Goal: Information Seeking & Learning: Compare options

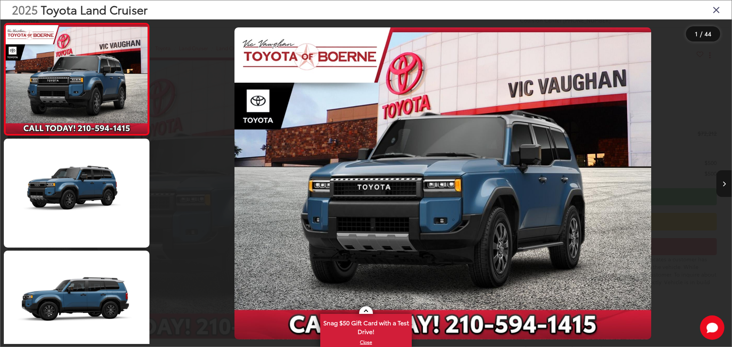
click at [724, 186] on icon "Next image" at bounding box center [724, 184] width 3 height 5
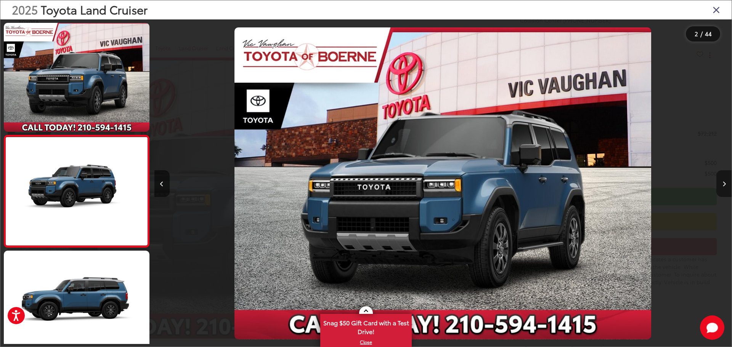
scroll to position [30, 0]
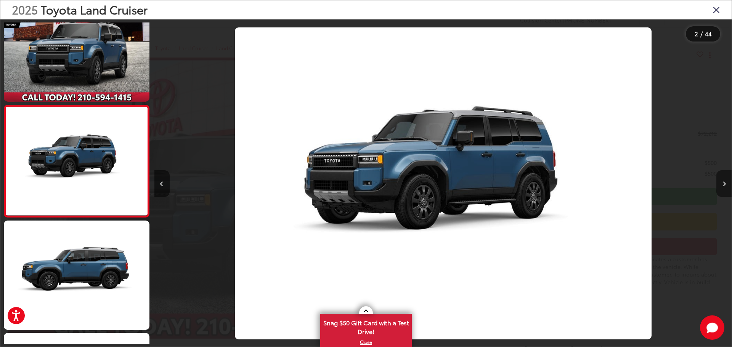
click at [724, 186] on icon "Next image" at bounding box center [724, 184] width 3 height 5
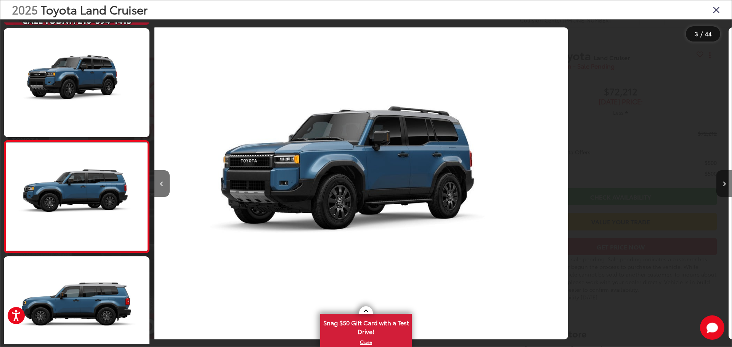
scroll to position [142, 0]
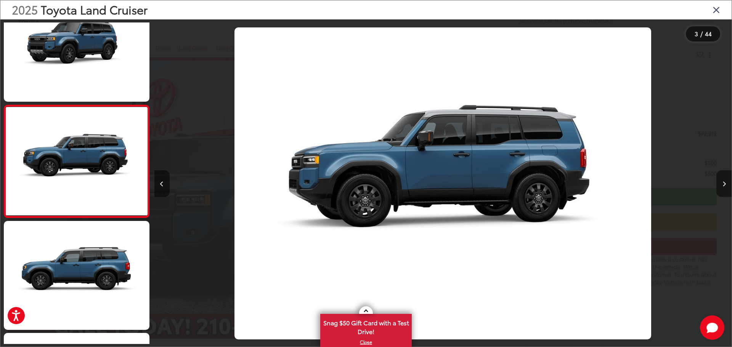
click at [724, 186] on icon "Next image" at bounding box center [724, 184] width 3 height 5
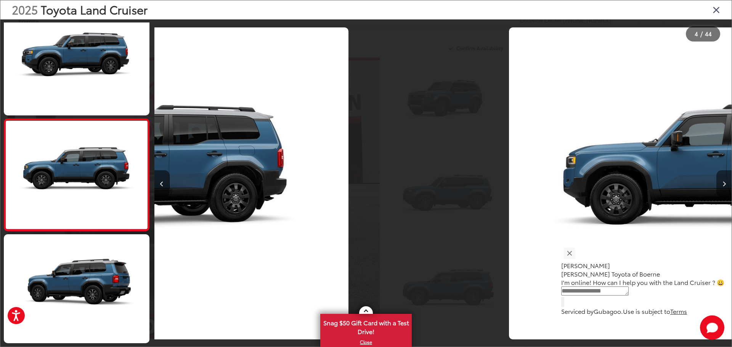
scroll to position [255, 0]
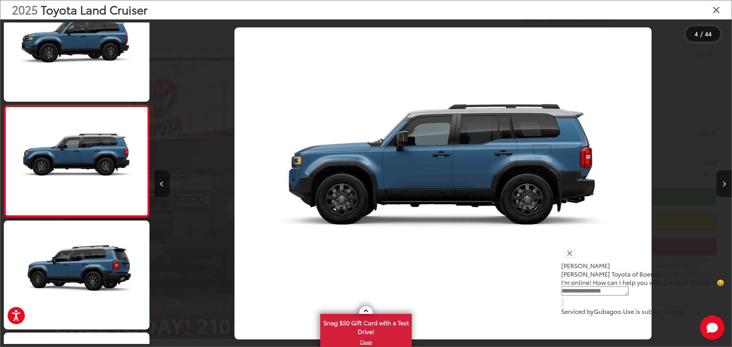
click at [724, 186] on icon "Next image" at bounding box center [724, 184] width 3 height 5
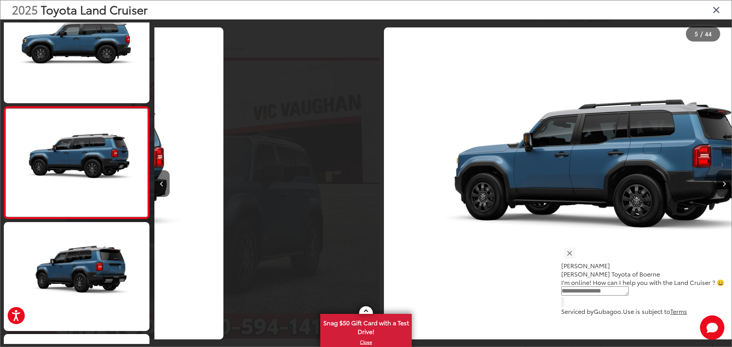
scroll to position [367, 0]
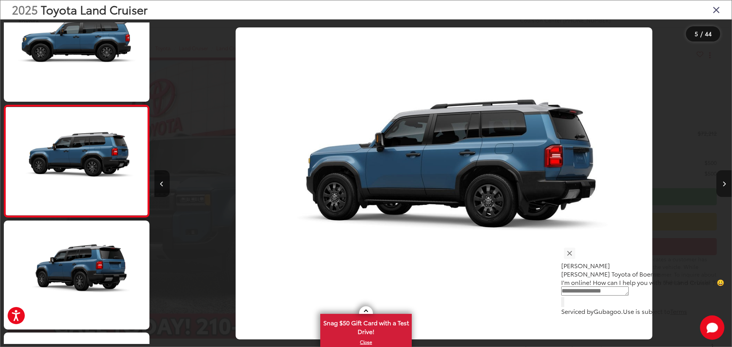
click at [724, 186] on icon "Next image" at bounding box center [724, 184] width 3 height 5
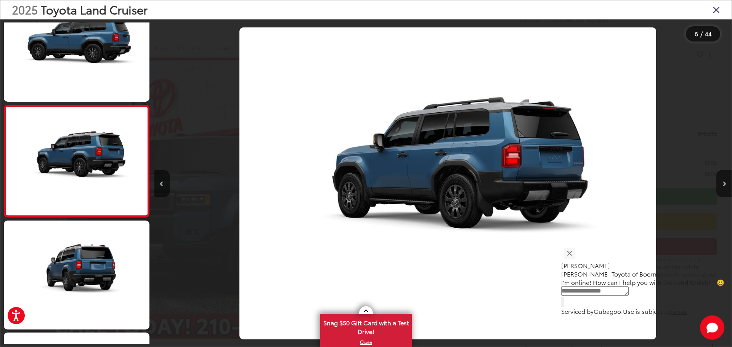
scroll to position [0, 2887]
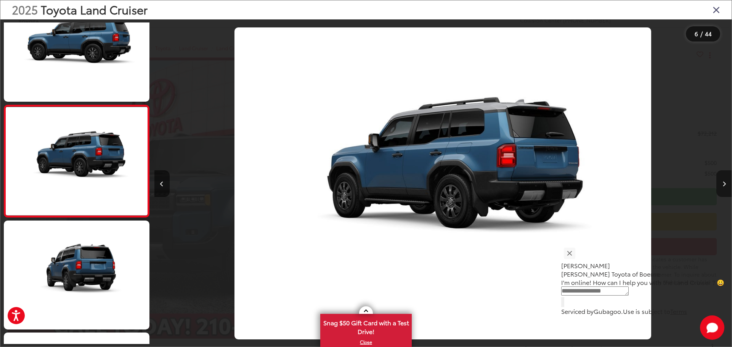
click at [726, 191] on button "Next image" at bounding box center [724, 183] width 15 height 27
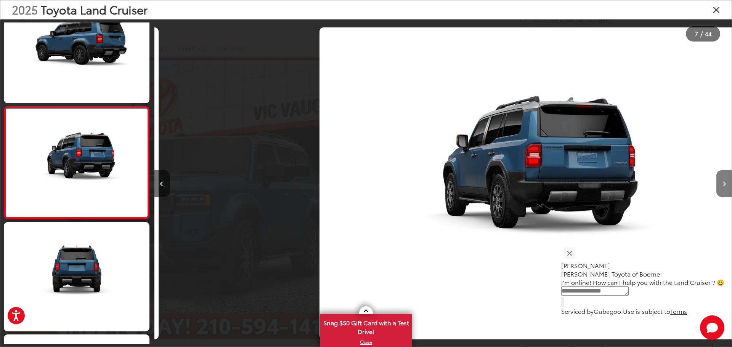
scroll to position [591, 0]
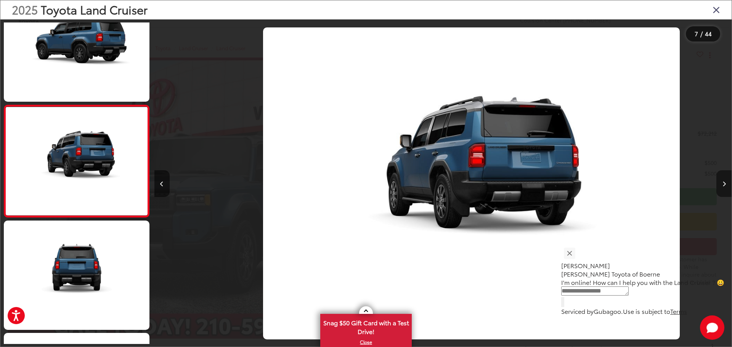
click at [726, 191] on button "Next image" at bounding box center [724, 183] width 15 height 27
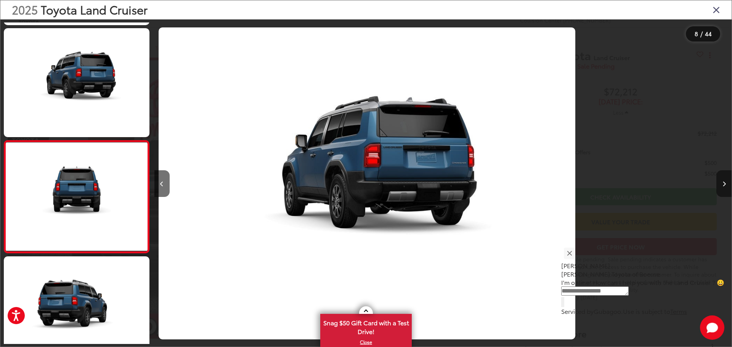
scroll to position [703, 0]
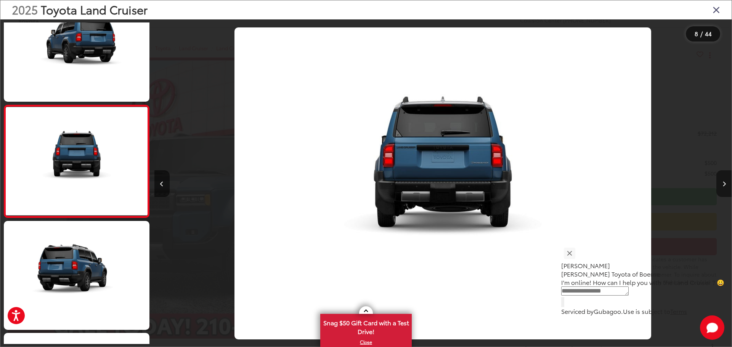
click at [726, 188] on button "Next image" at bounding box center [724, 183] width 15 height 27
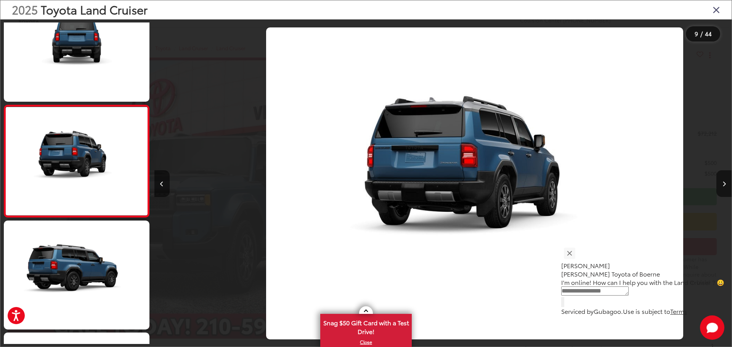
scroll to position [0, 4544]
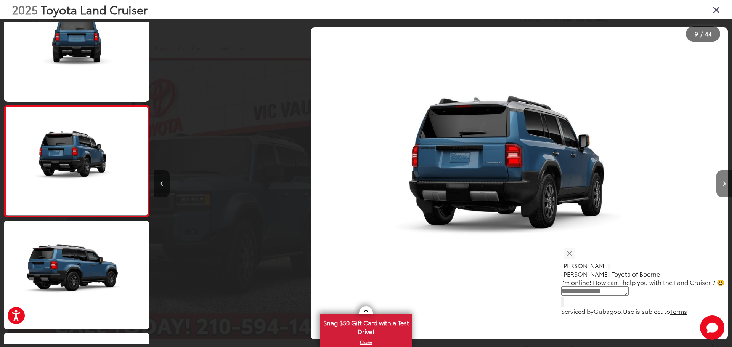
click at [723, 177] on button "Next image" at bounding box center [724, 183] width 15 height 27
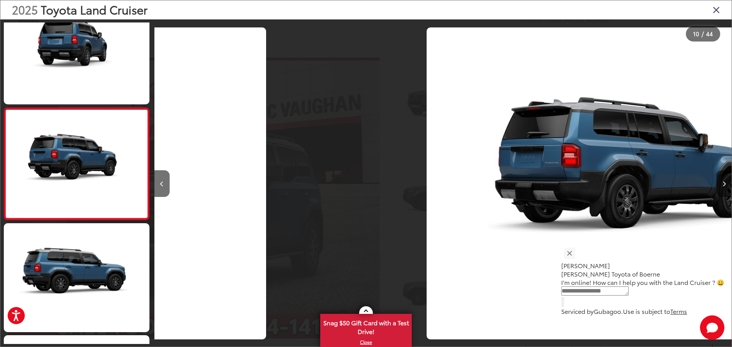
scroll to position [0, 0]
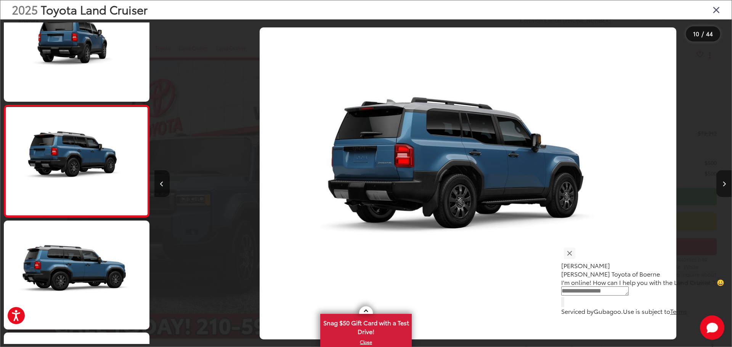
click at [723, 177] on button "Next image" at bounding box center [724, 183] width 15 height 27
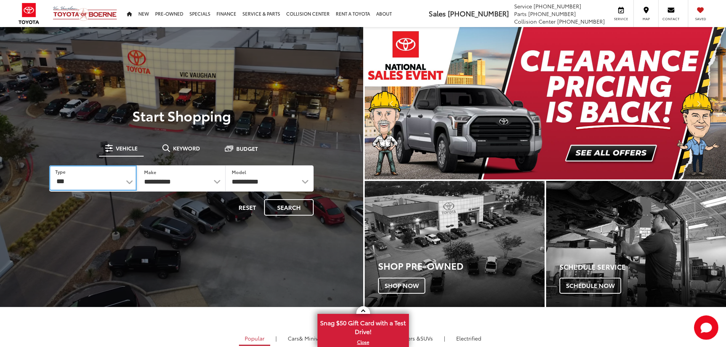
click at [127, 183] on select "*** *** **** *********" at bounding box center [92, 178] width 87 height 26
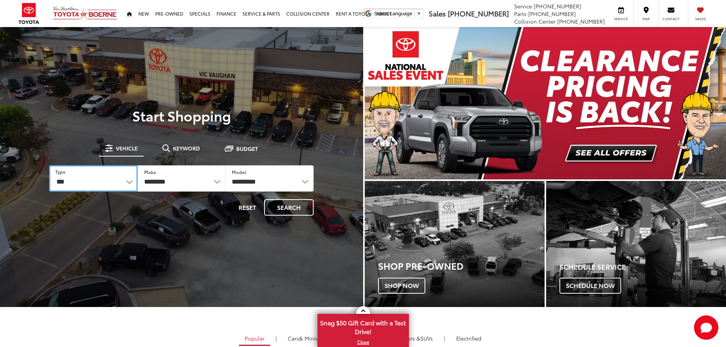
select select "******"
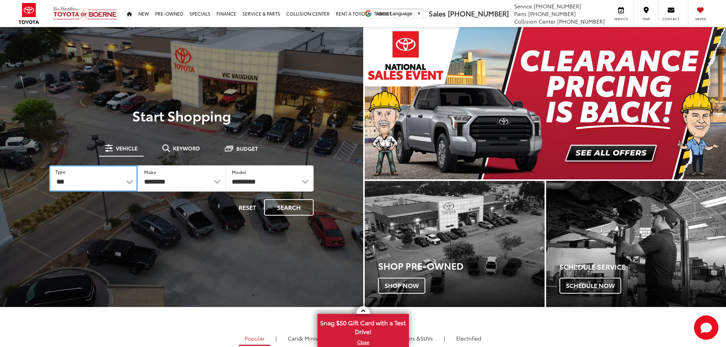
click at [49, 165] on select "*** *** **** *********" at bounding box center [93, 178] width 88 height 26
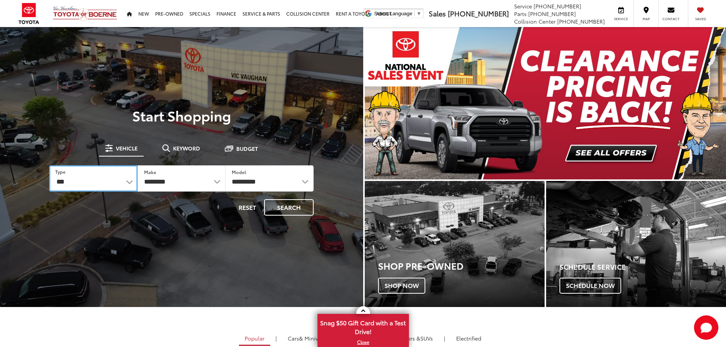
select select "******"
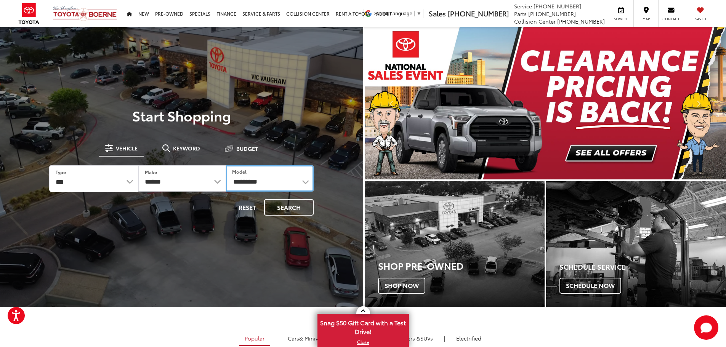
click at [294, 182] on select "**********" at bounding box center [270, 178] width 88 height 26
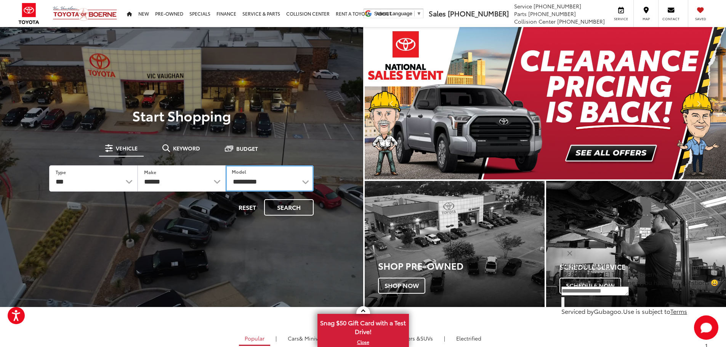
select select "**********"
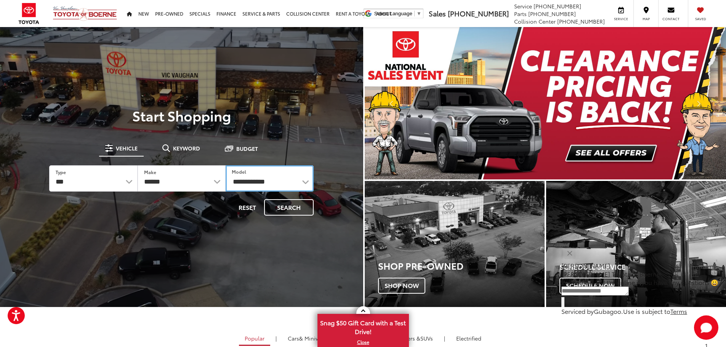
click at [226, 165] on select "**********" at bounding box center [270, 178] width 88 height 26
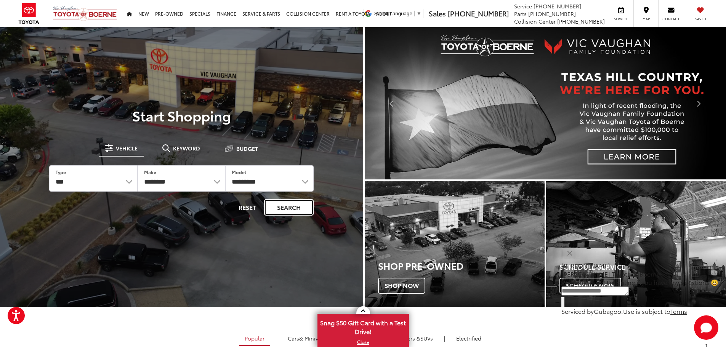
click at [289, 212] on button "Search" at bounding box center [289, 207] width 50 height 16
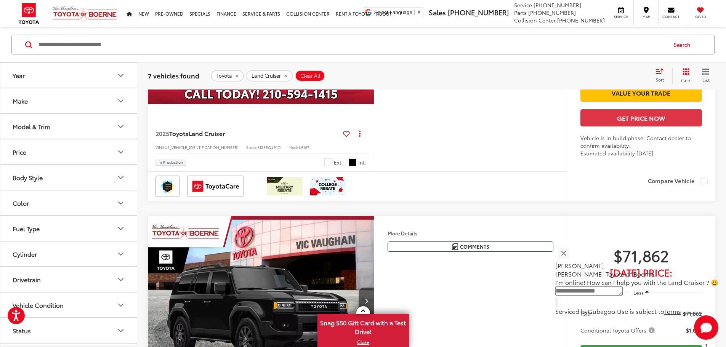
click at [49, 124] on div "Model & Trim" at bounding box center [31, 126] width 37 height 7
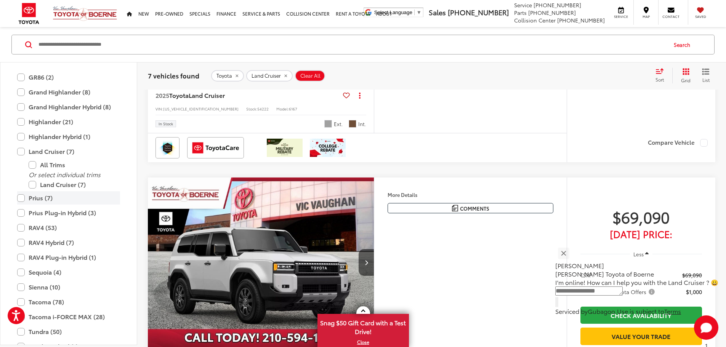
scroll to position [237, 0]
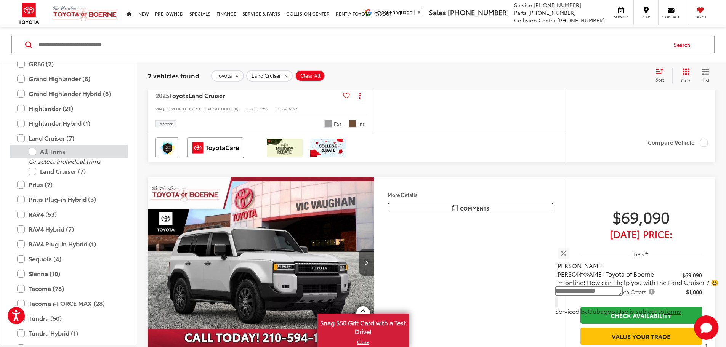
click at [34, 153] on label "All Trims" at bounding box center [75, 151] width 92 height 13
click at [33, 171] on label "Land Cruiser (7)" at bounding box center [75, 171] width 92 height 13
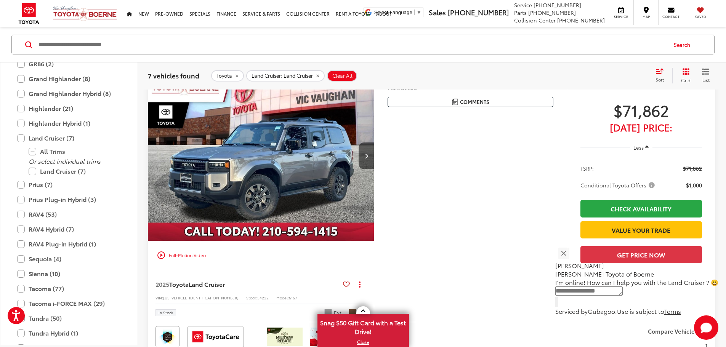
scroll to position [97, 0]
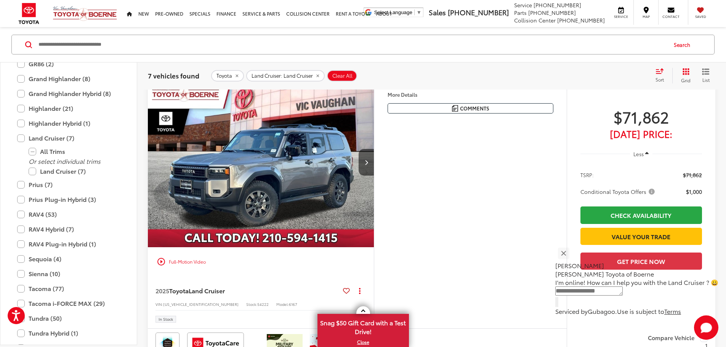
click at [244, 194] on img "2025 Toyota Land Cruiser Land Cruiser 0" at bounding box center [261, 162] width 227 height 170
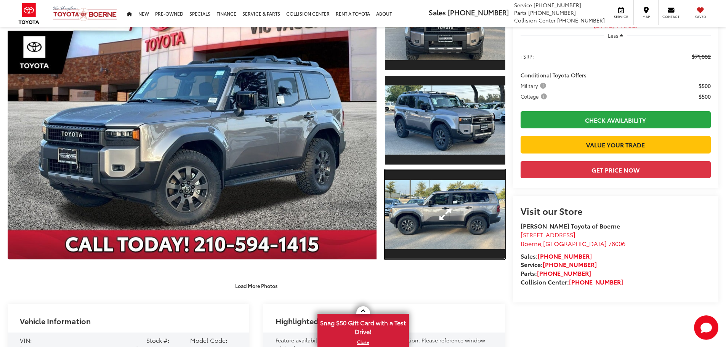
click at [453, 207] on link "Expand Photo 3" at bounding box center [445, 215] width 120 height 90
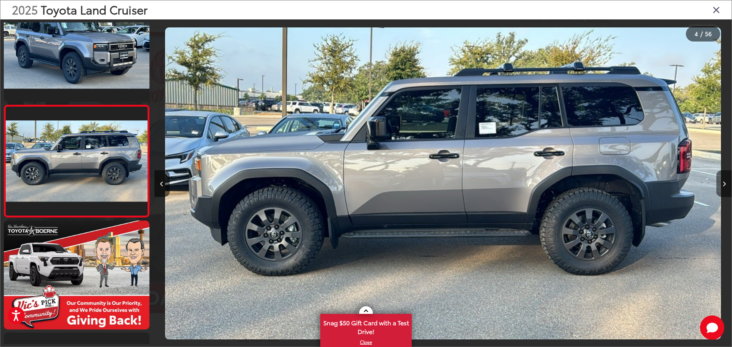
click at [723, 180] on button "Next image" at bounding box center [724, 183] width 15 height 27
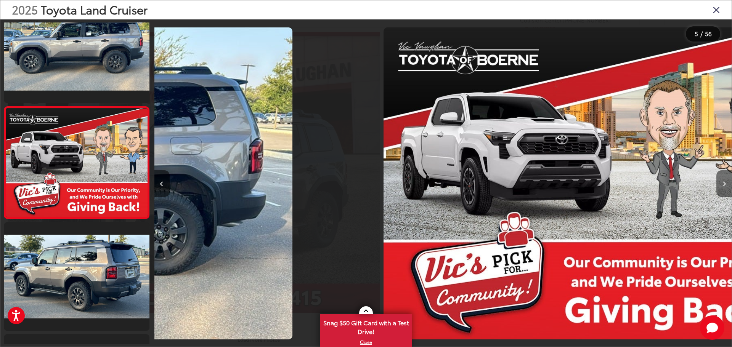
scroll to position [367, 0]
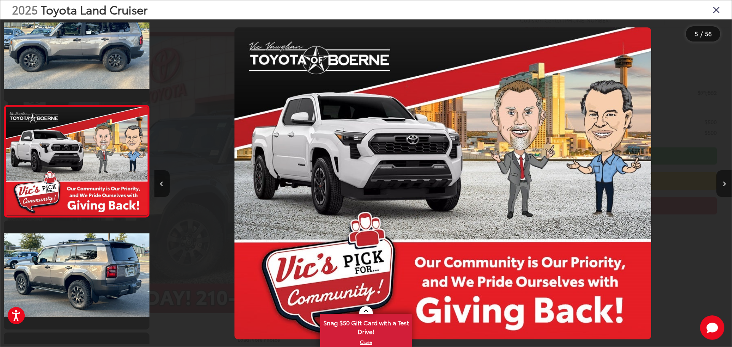
click at [723, 180] on button "Next image" at bounding box center [724, 183] width 15 height 27
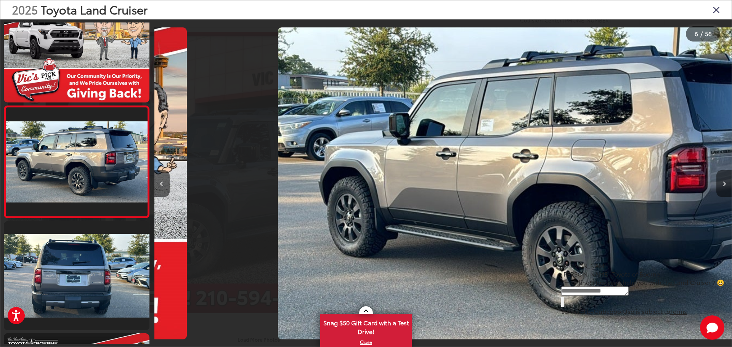
scroll to position [479, 0]
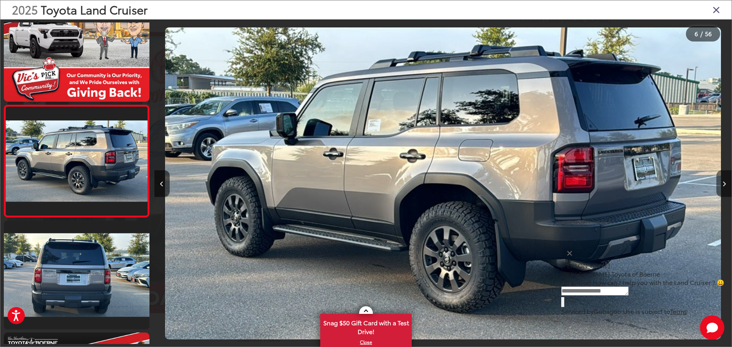
click at [723, 180] on button "Next image" at bounding box center [724, 183] width 15 height 27
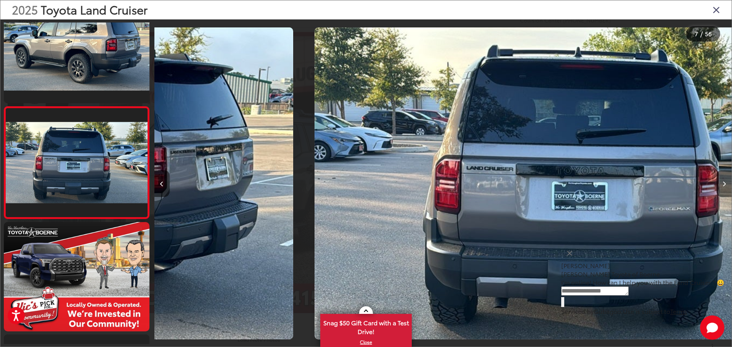
scroll to position [591, 0]
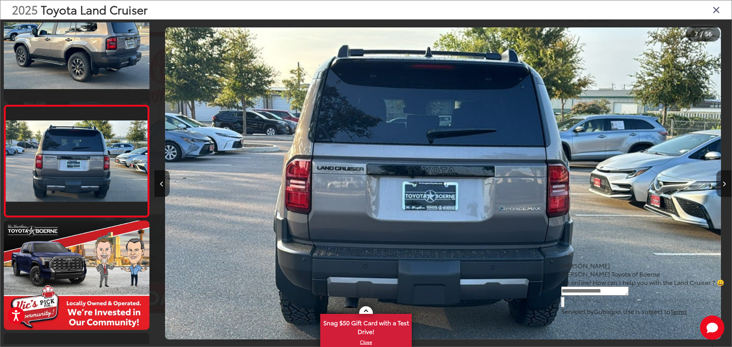
click at [723, 180] on button "Next image" at bounding box center [724, 183] width 15 height 27
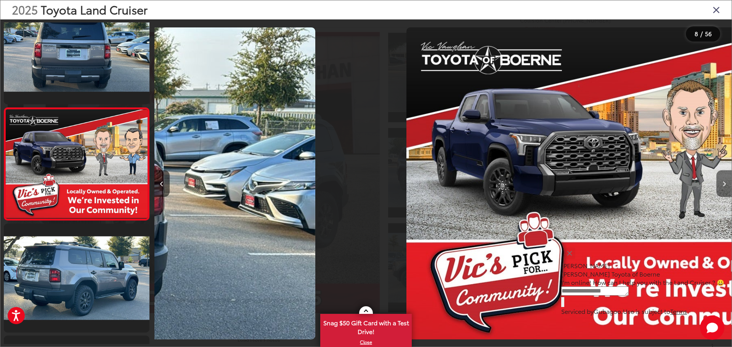
scroll to position [703, 0]
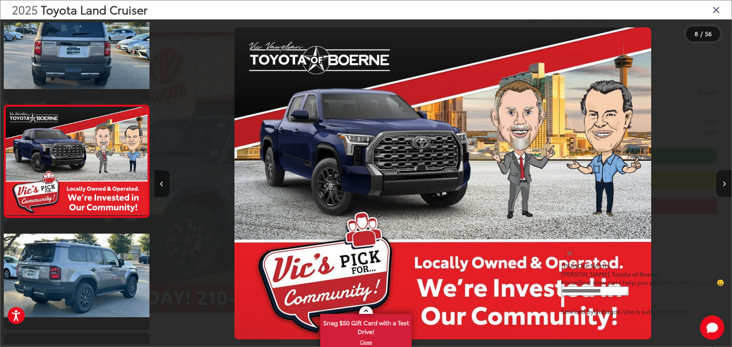
click at [723, 180] on button "Next image" at bounding box center [724, 183] width 15 height 27
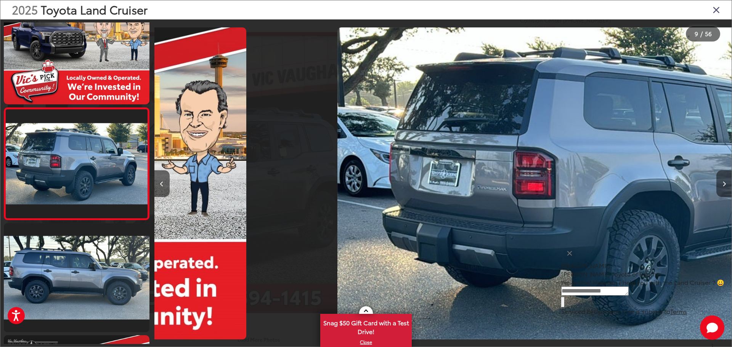
scroll to position [816, 0]
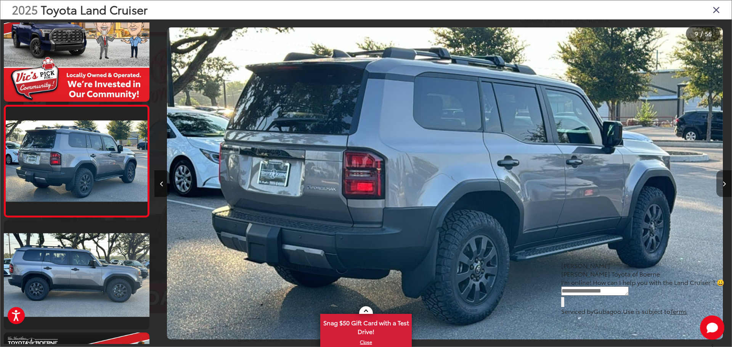
click at [723, 180] on button "Next image" at bounding box center [724, 183] width 15 height 27
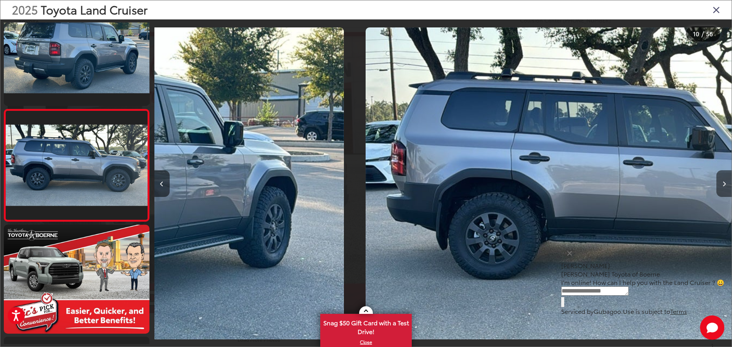
scroll to position [928, 0]
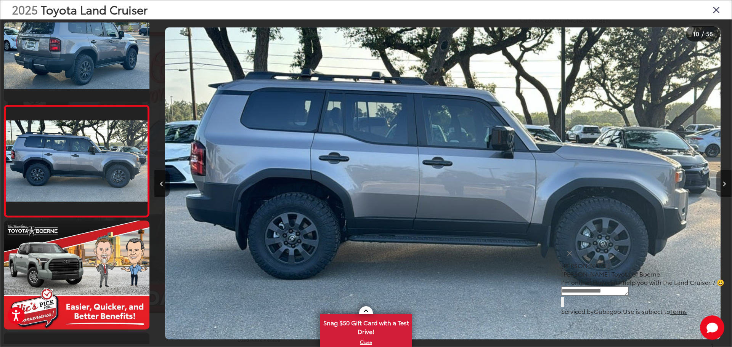
click at [723, 180] on button "Next image" at bounding box center [724, 183] width 15 height 27
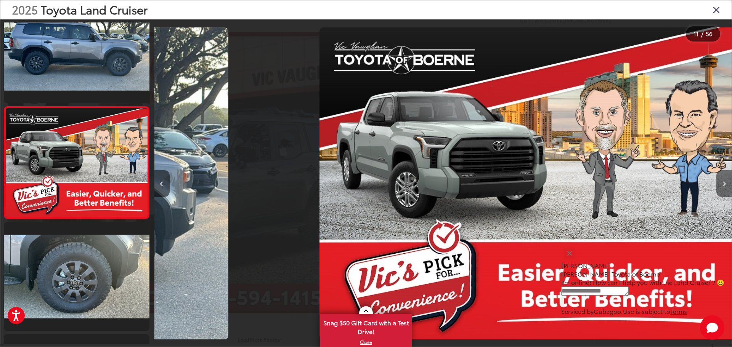
scroll to position [0, 0]
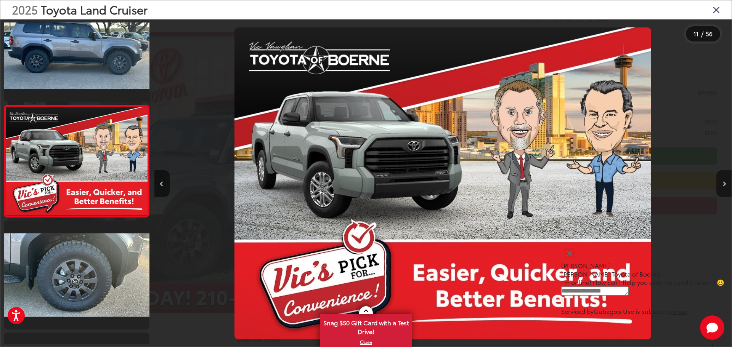
click at [723, 180] on button "Next image" at bounding box center [724, 183] width 15 height 27
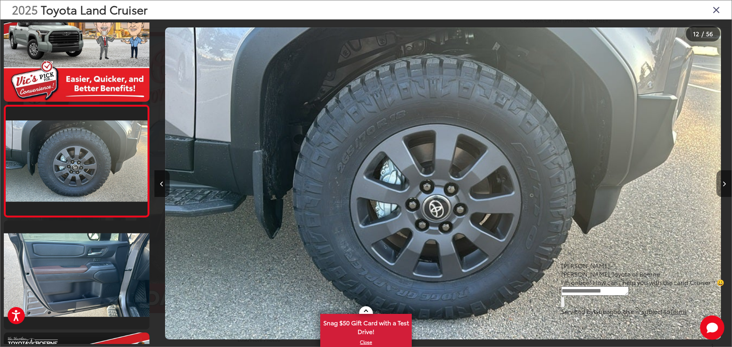
click at [723, 180] on button "Next image" at bounding box center [724, 183] width 15 height 27
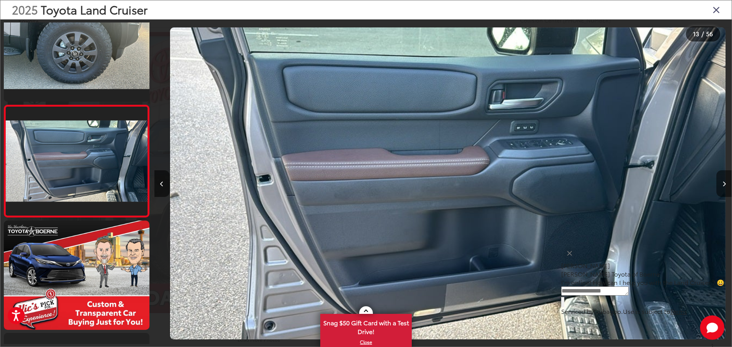
click at [723, 180] on button "Next image" at bounding box center [724, 183] width 15 height 27
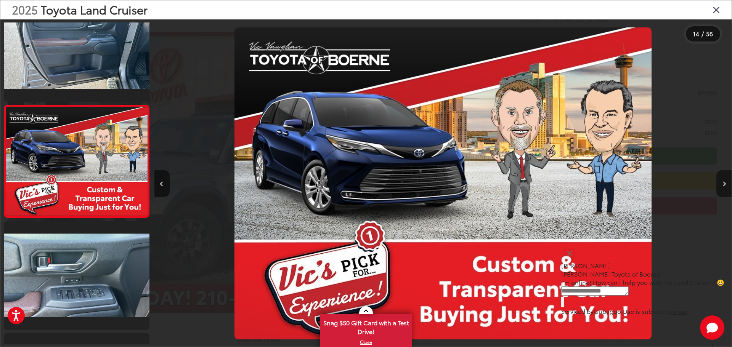
click at [723, 180] on button "Next image" at bounding box center [724, 183] width 15 height 27
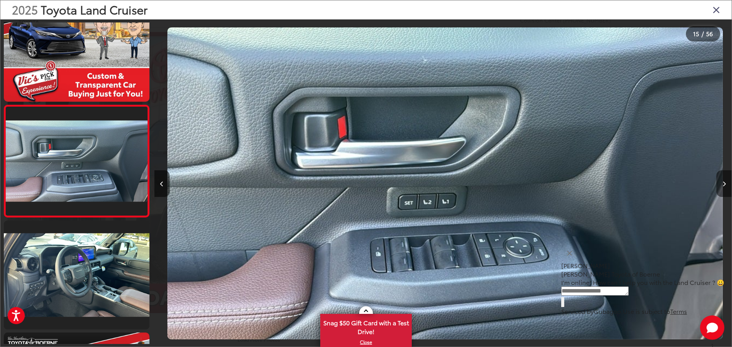
click at [723, 180] on button "Next image" at bounding box center [724, 183] width 15 height 27
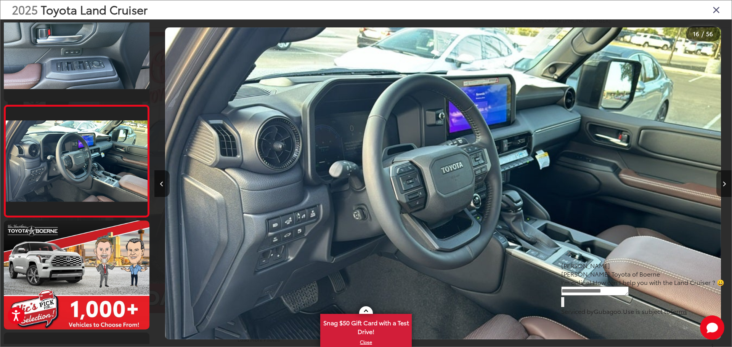
click at [723, 180] on button "Next image" at bounding box center [724, 183] width 15 height 27
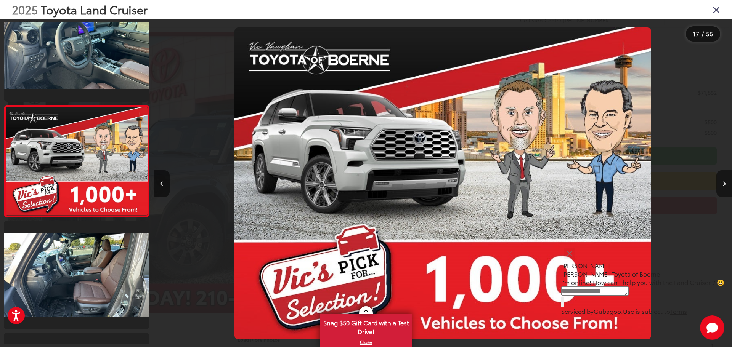
click at [723, 180] on button "Next image" at bounding box center [724, 183] width 15 height 27
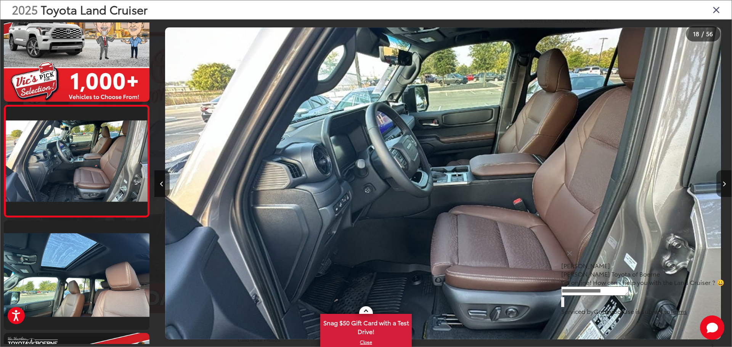
click at [723, 180] on button "Next image" at bounding box center [724, 183] width 15 height 27
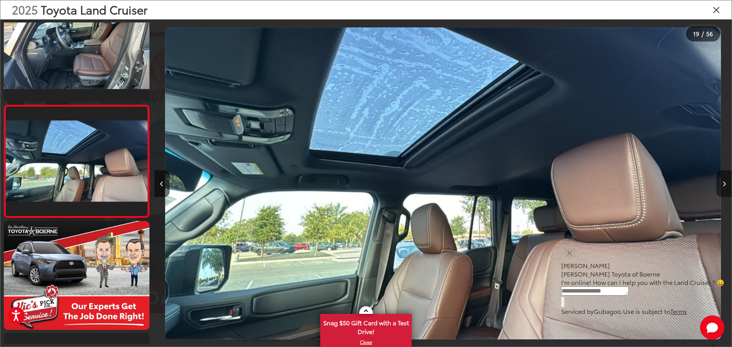
click at [723, 180] on button "Next image" at bounding box center [724, 183] width 15 height 27
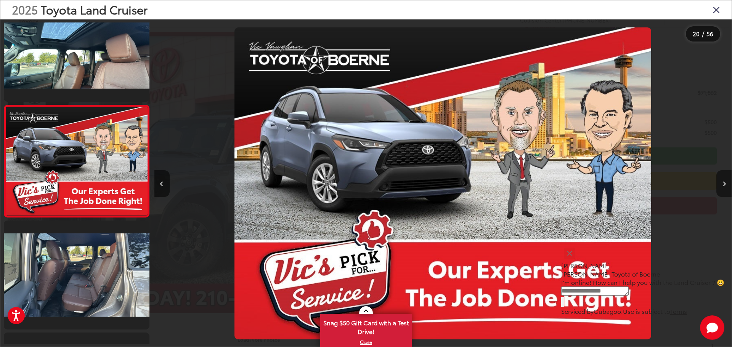
click at [723, 180] on button "Next image" at bounding box center [724, 183] width 15 height 27
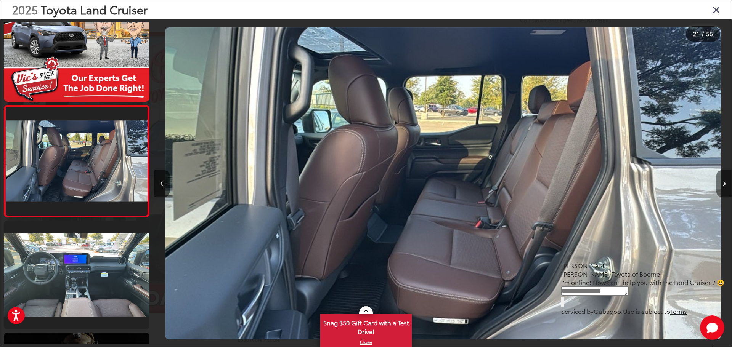
click at [723, 180] on button "Next image" at bounding box center [724, 183] width 15 height 27
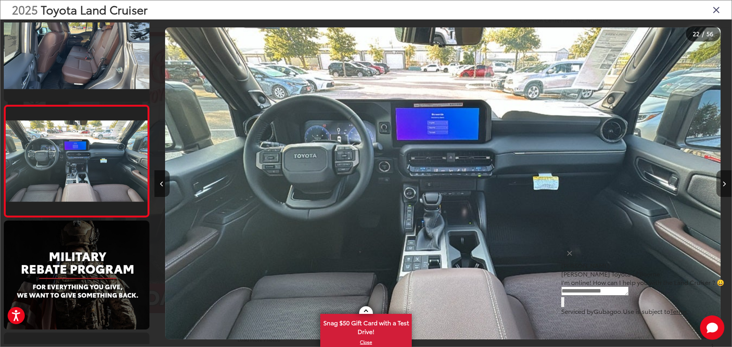
click at [723, 180] on button "Next image" at bounding box center [724, 183] width 15 height 27
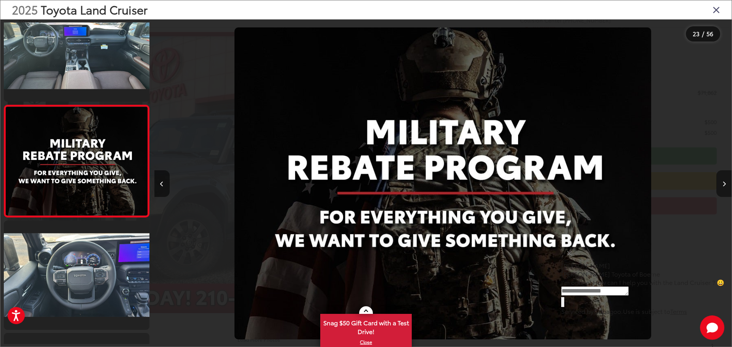
click at [723, 180] on button "Next image" at bounding box center [724, 183] width 15 height 27
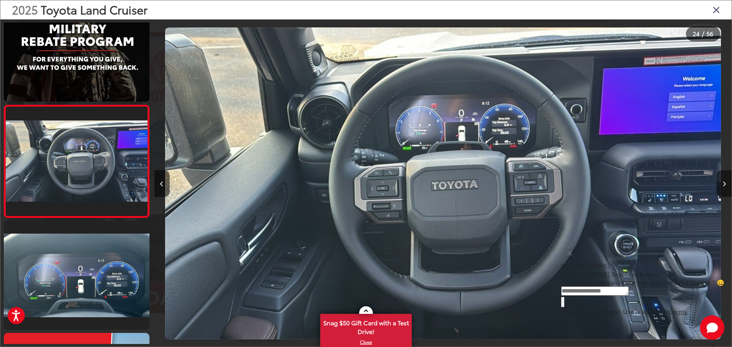
click at [723, 180] on button "Next image" at bounding box center [724, 183] width 15 height 27
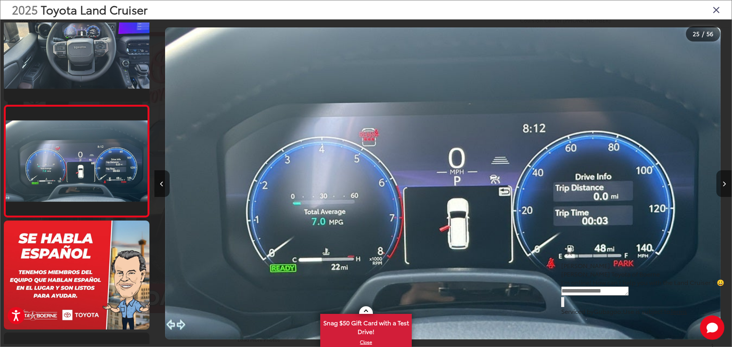
click at [723, 180] on button "Next image" at bounding box center [724, 183] width 15 height 27
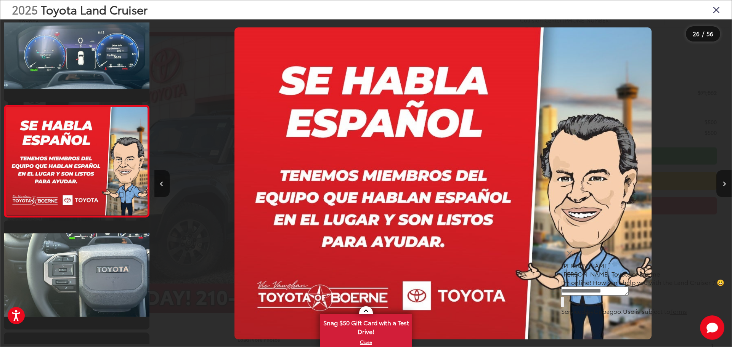
click at [723, 180] on button "Next image" at bounding box center [724, 183] width 15 height 27
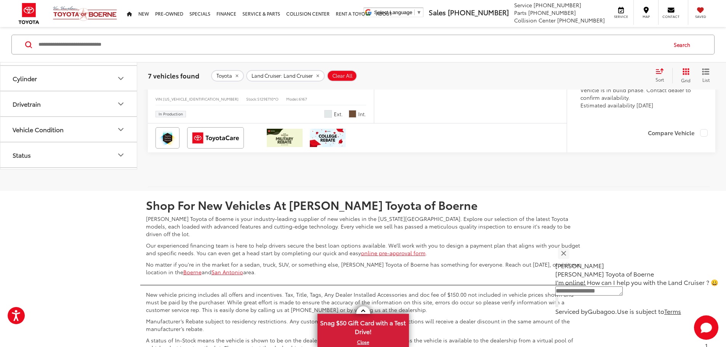
scroll to position [2025, 0]
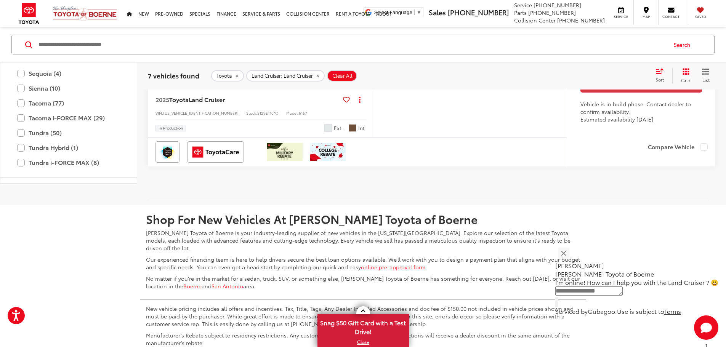
scroll to position [262, 0]
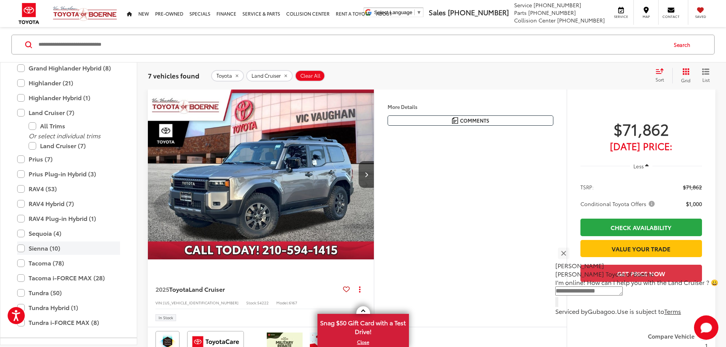
scroll to position [84, 0]
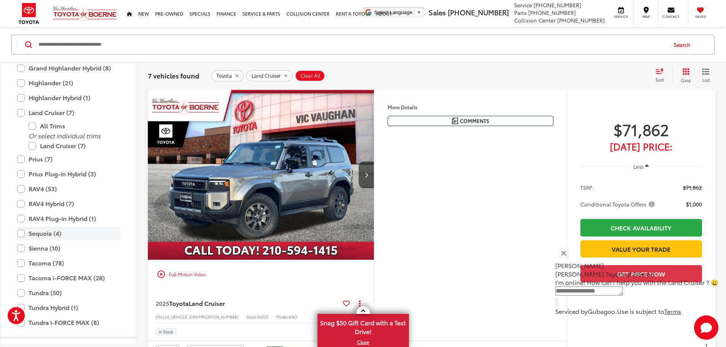
click at [52, 236] on label "Sequoia (4)" at bounding box center [68, 233] width 103 height 13
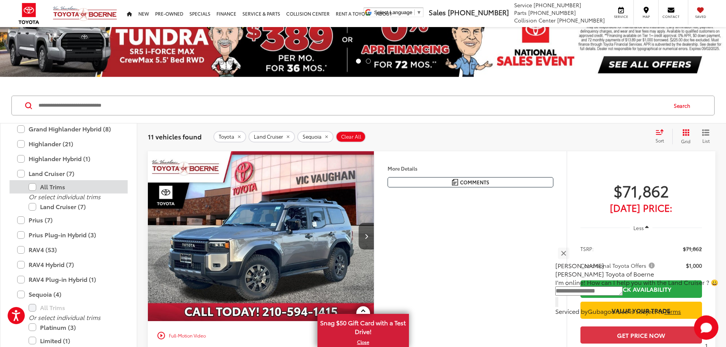
scroll to position [21, 0]
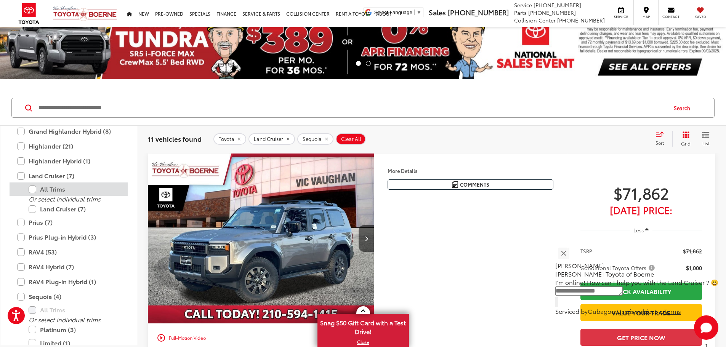
click at [33, 191] on label "All Trims" at bounding box center [75, 189] width 92 height 13
click at [22, 177] on label "Land Cruiser (7)" at bounding box center [68, 175] width 103 height 13
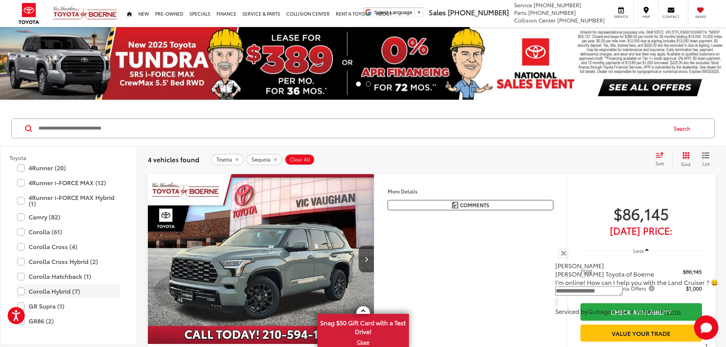
scroll to position [51, 0]
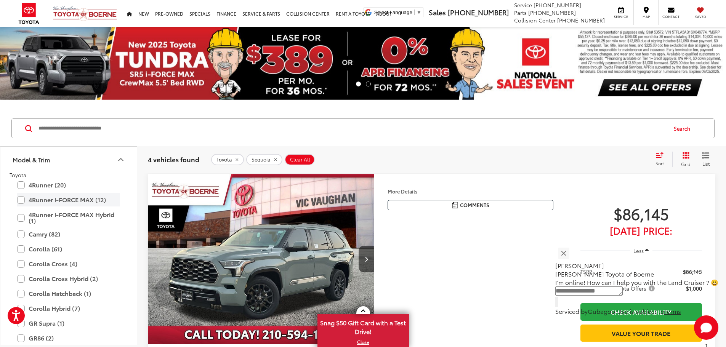
click at [19, 200] on label "4Runner i-FORCE MAX (12)" at bounding box center [68, 199] width 103 height 13
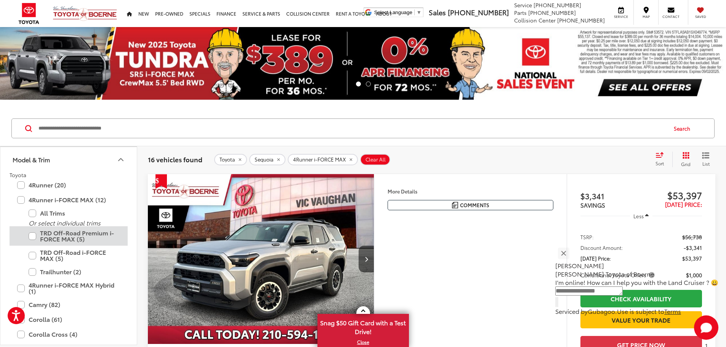
click at [33, 234] on label "TRD Off-Road Premium i-FORCE MAX (5)" at bounding box center [75, 236] width 92 height 19
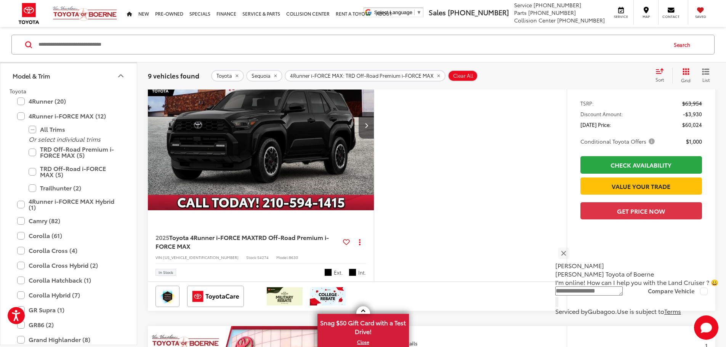
scroll to position [140, 0]
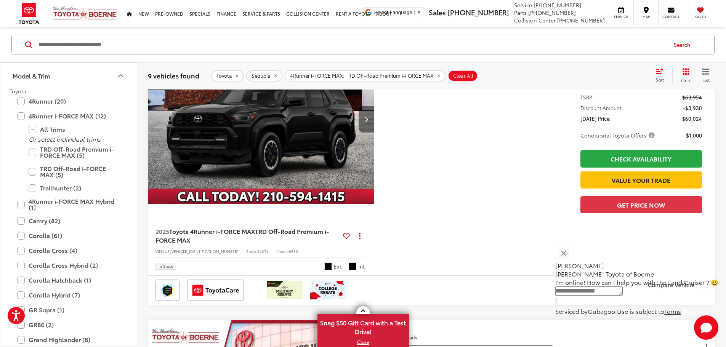
click at [368, 122] on icon "Next image" at bounding box center [366, 119] width 3 height 5
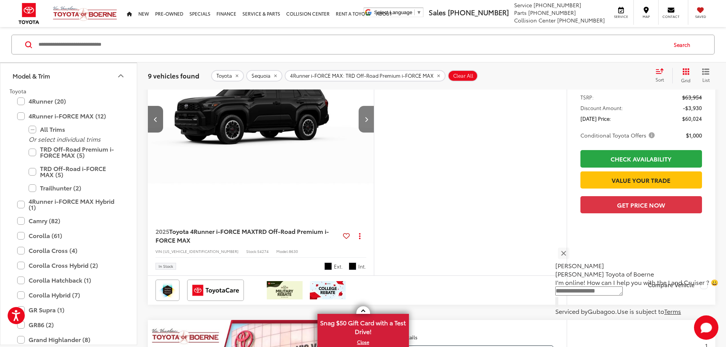
click at [368, 122] on icon "Next image" at bounding box center [366, 119] width 3 height 5
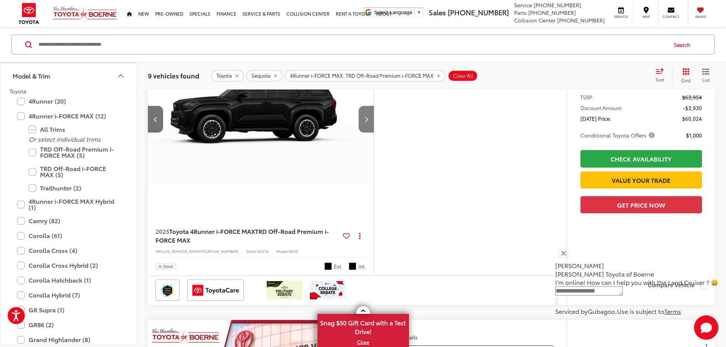
click at [368, 122] on icon "Next image" at bounding box center [366, 119] width 3 height 5
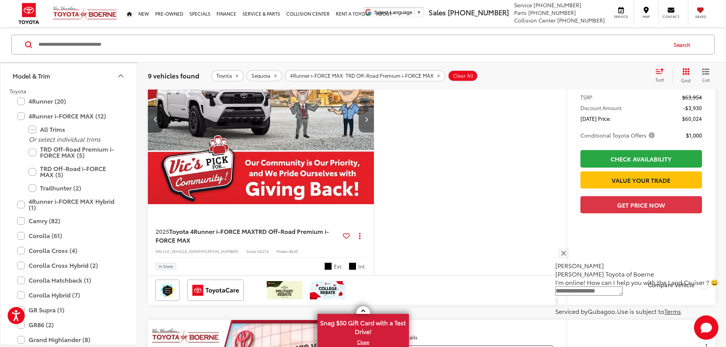
click at [368, 122] on icon "Next image" at bounding box center [366, 119] width 3 height 5
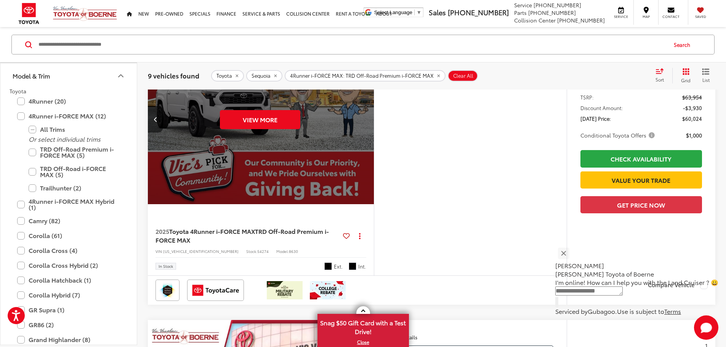
scroll to position [0, 1446]
click at [374, 141] on div "View More" at bounding box center [259, 119] width 227 height 170
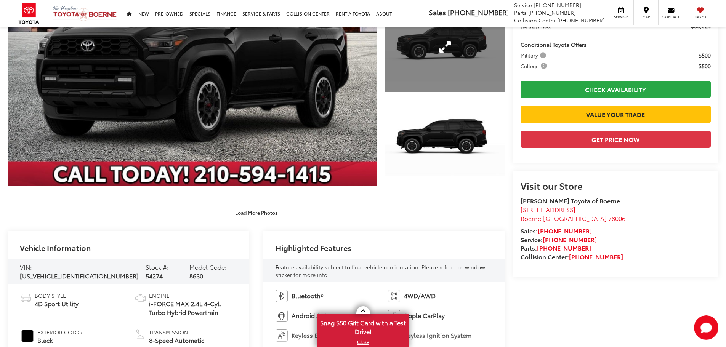
scroll to position [203, 0]
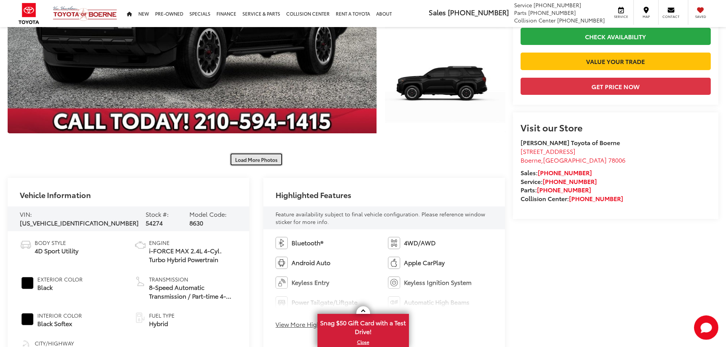
click at [264, 161] on button "Load More Photos" at bounding box center [256, 159] width 53 height 13
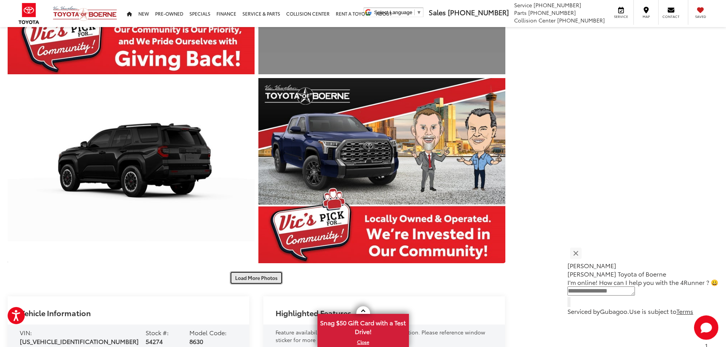
scroll to position [458, 0]
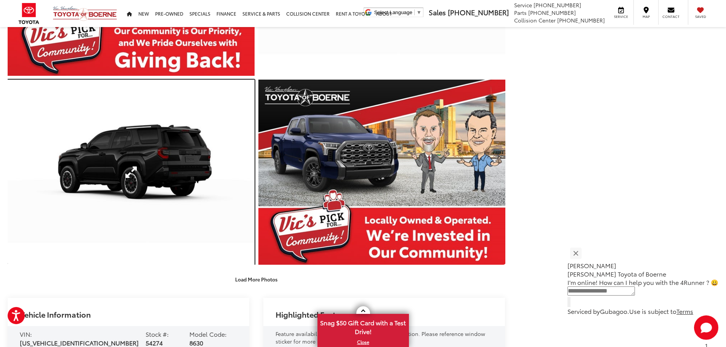
click at [165, 157] on link "Expand Photo 6" at bounding box center [131, 172] width 247 height 185
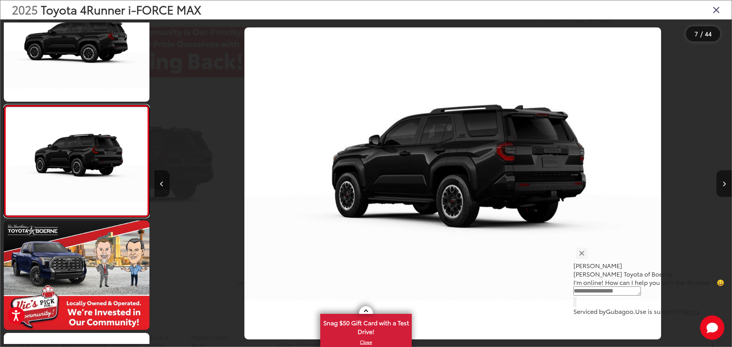
scroll to position [0, 3465]
